Goal: Find contact information: Find contact information

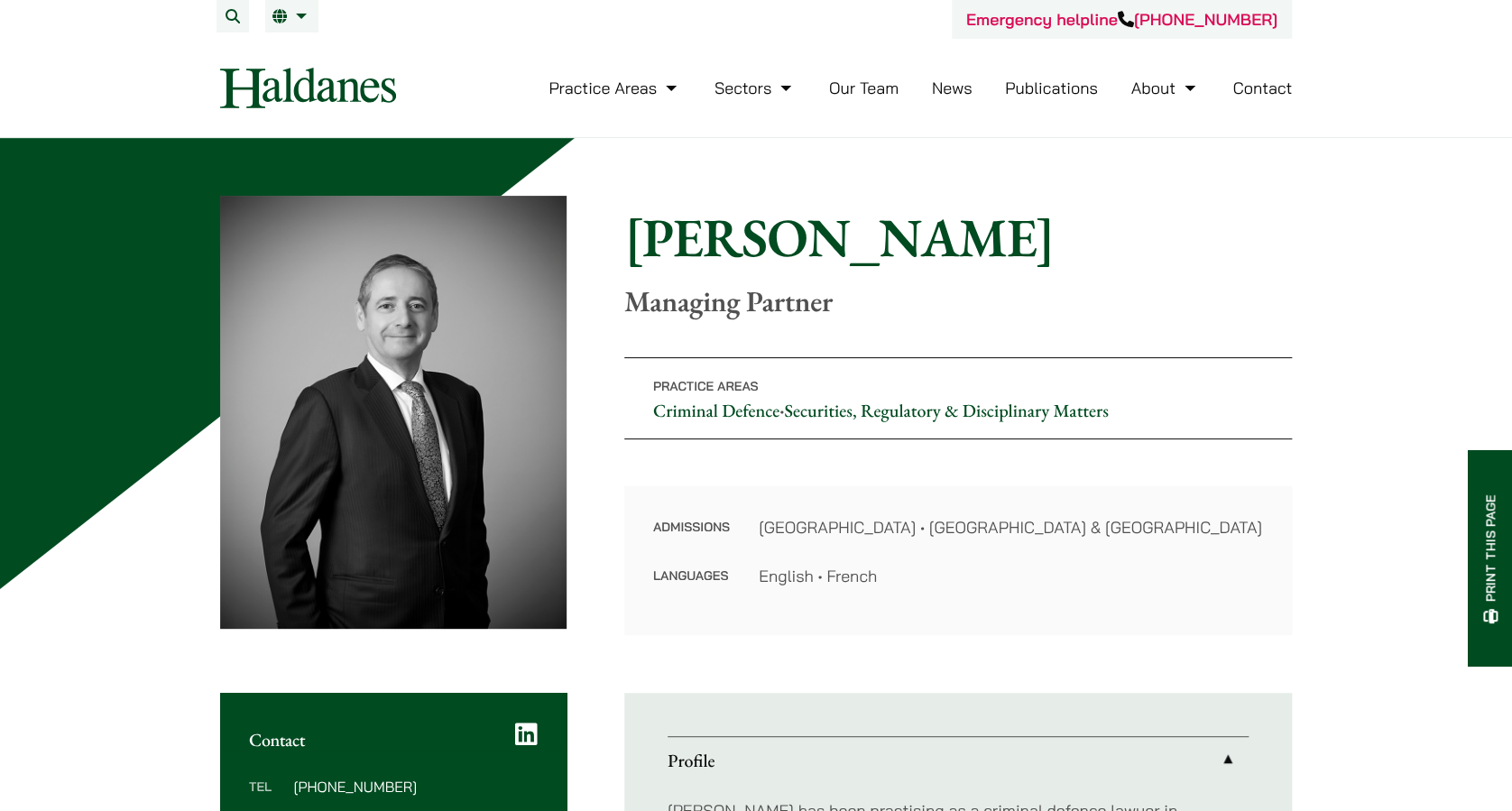
scroll to position [481, 0]
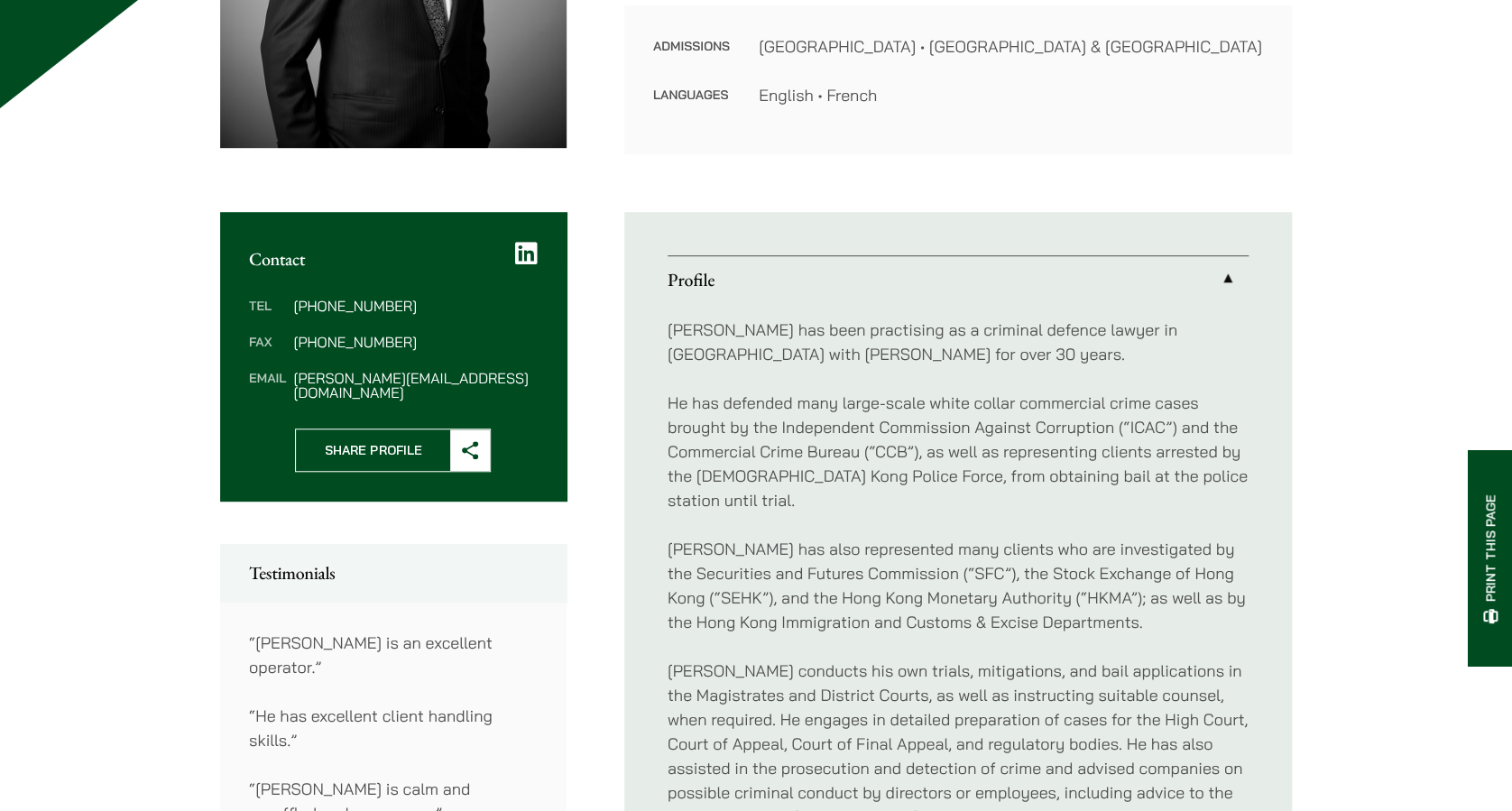
drag, startPoint x: 419, startPoint y: 301, endPoint x: 332, endPoint y: 309, distance: 87.4
click at [332, 309] on dd "[PHONE_NUMBER]" at bounding box center [415, 305] width 243 height 14
copy dd "2230 2887"
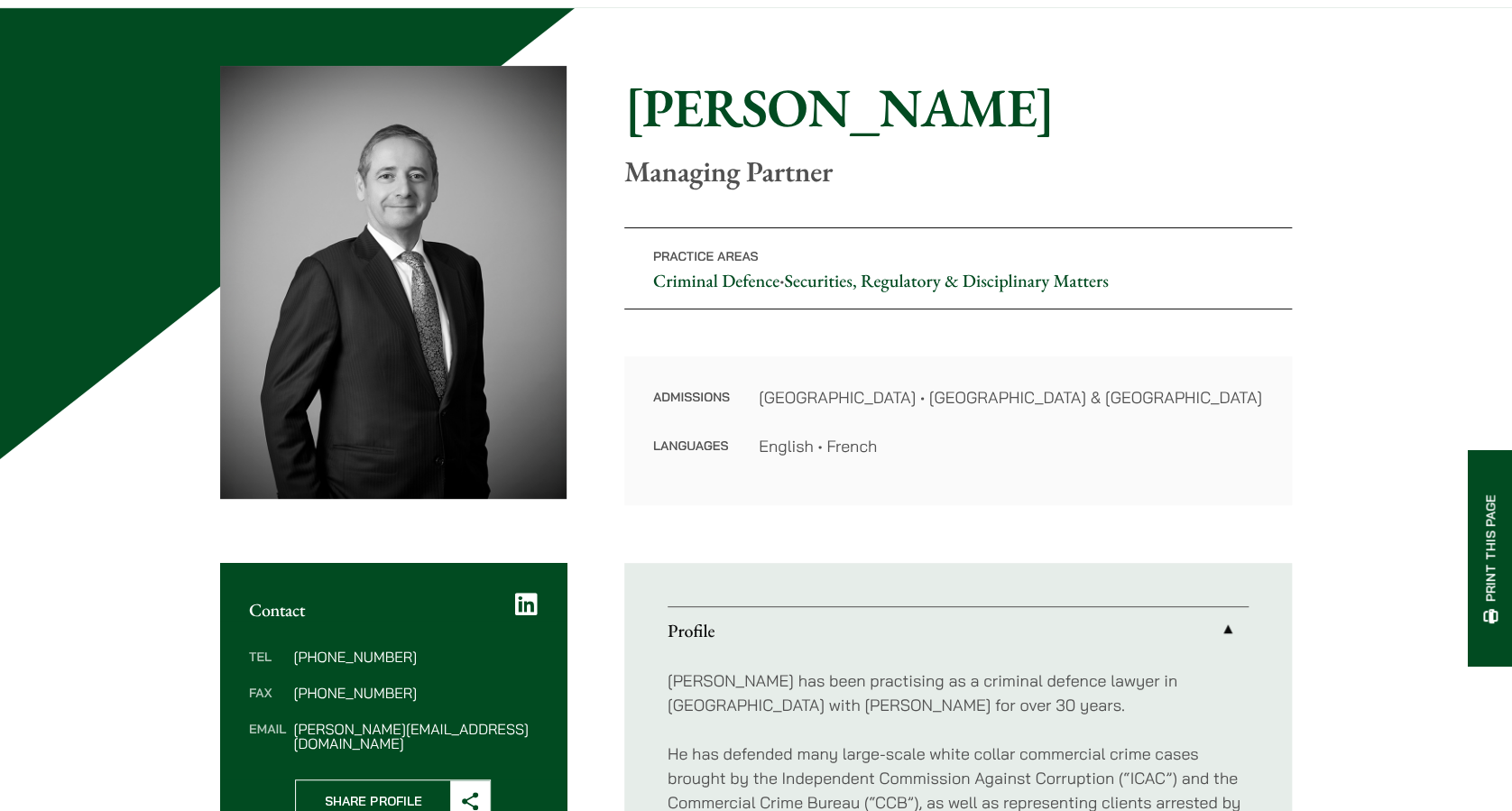
scroll to position [0, 0]
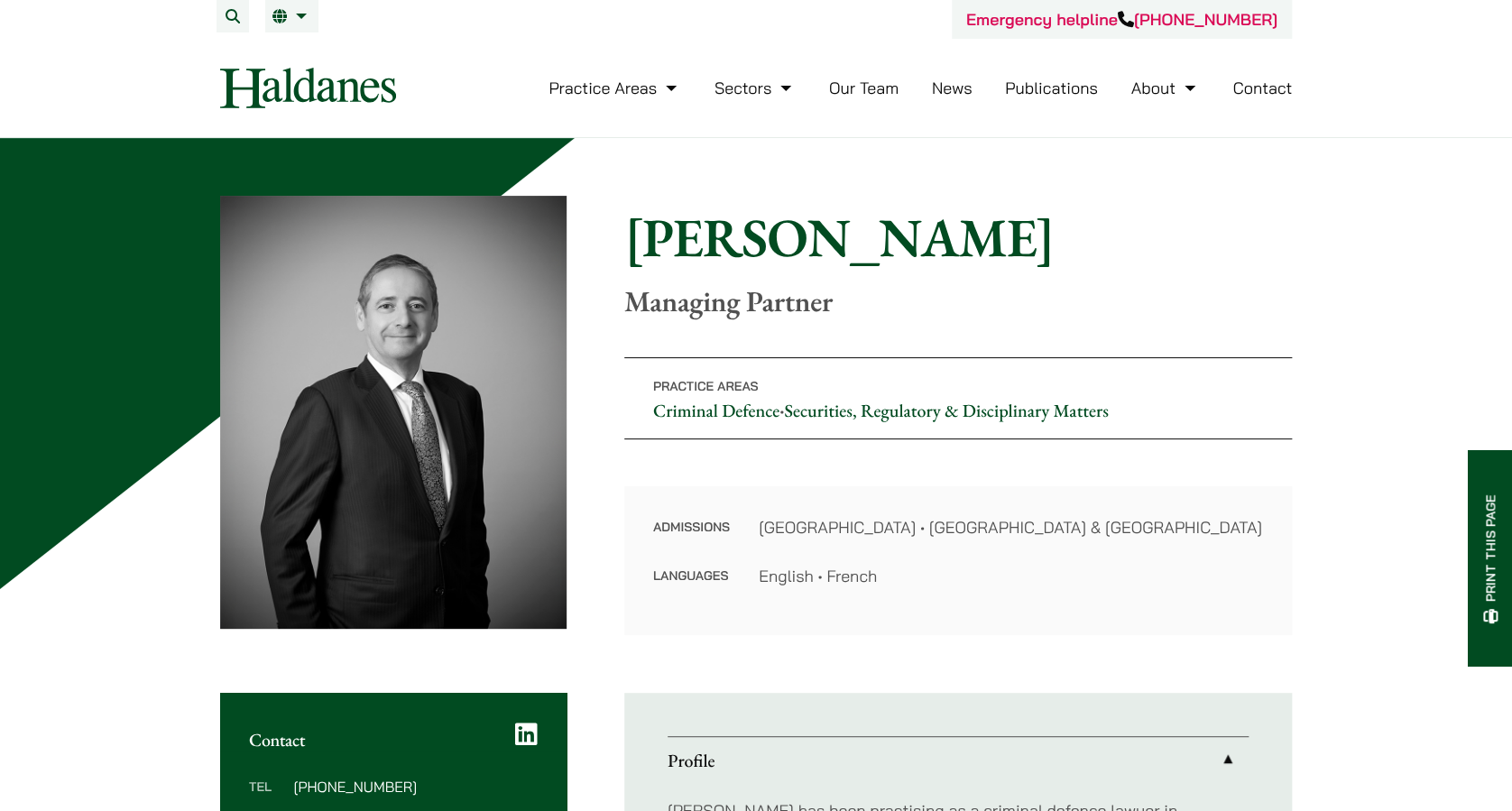
click at [1276, 99] on li "Contact" at bounding box center [1262, 89] width 60 height 39
click at [1277, 91] on link "Contact" at bounding box center [1262, 88] width 60 height 21
